Goal: Information Seeking & Learning: Learn about a topic

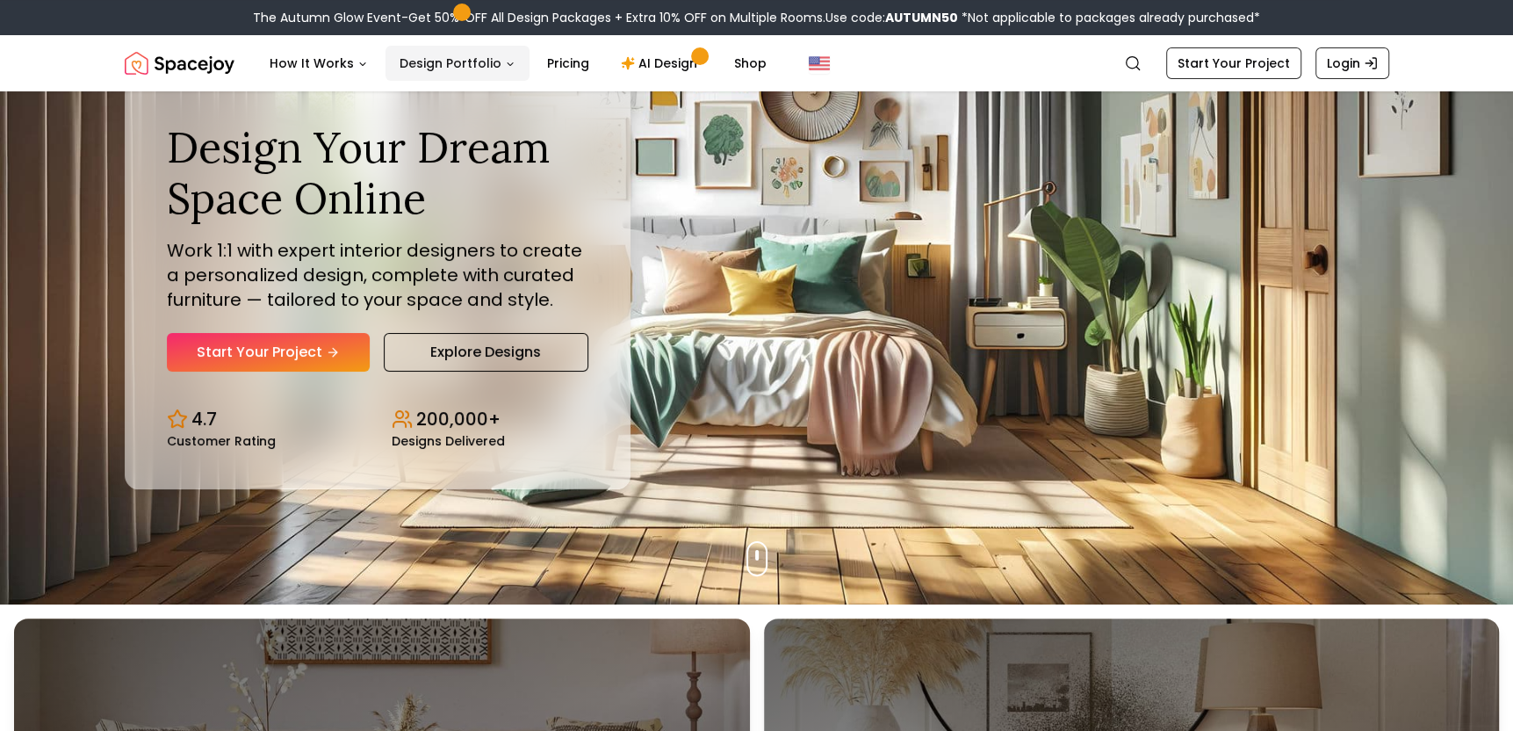
scroll to position [123, 0]
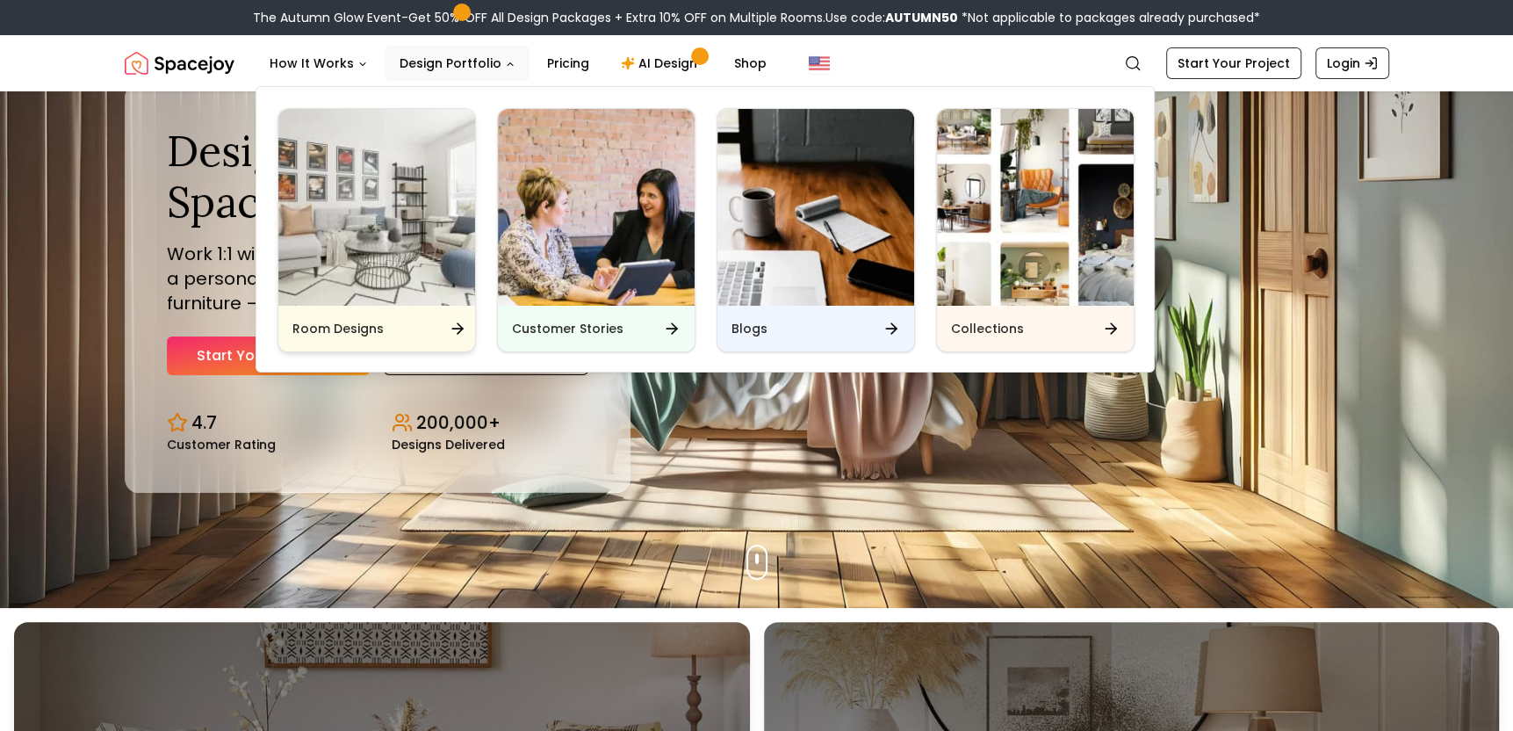
click at [399, 216] on img "Main" at bounding box center [376, 207] width 197 height 197
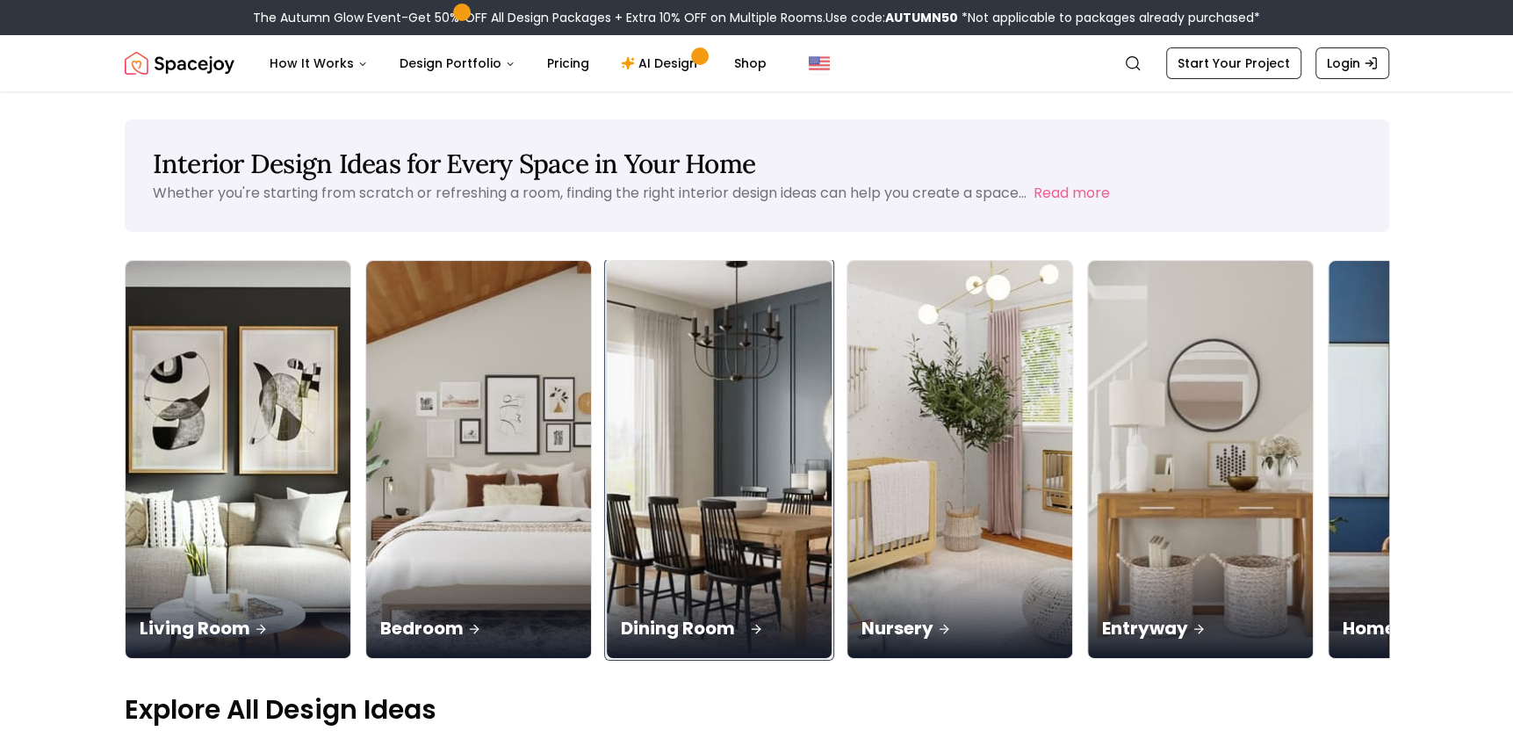
click at [607, 559] on div "Dining Room" at bounding box center [719, 608] width 225 height 98
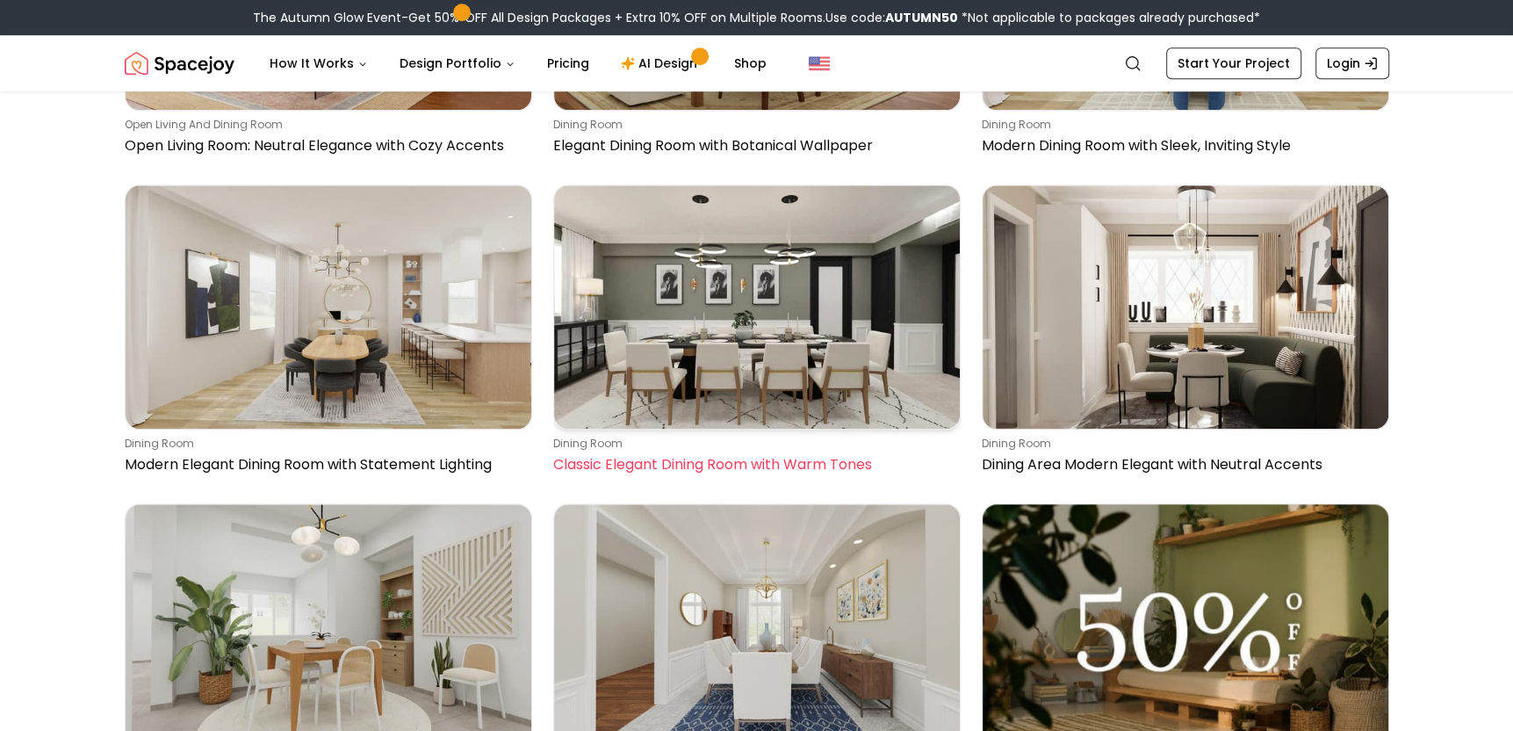
scroll to position [6761, 0]
click at [692, 319] on img at bounding box center [757, 306] width 406 height 243
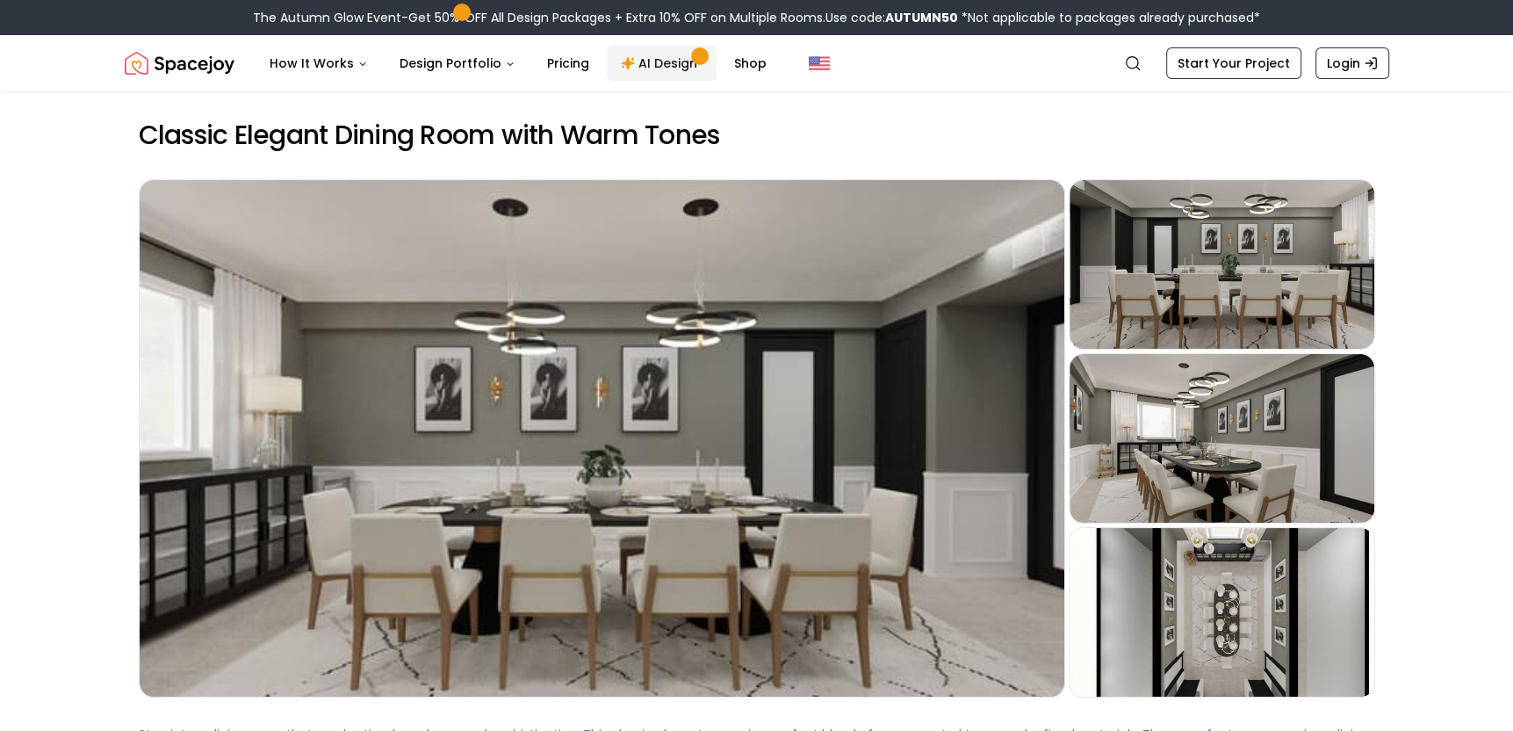
click at [674, 59] on link "AI Design" at bounding box center [662, 63] width 110 height 35
